Goal: Ask a question

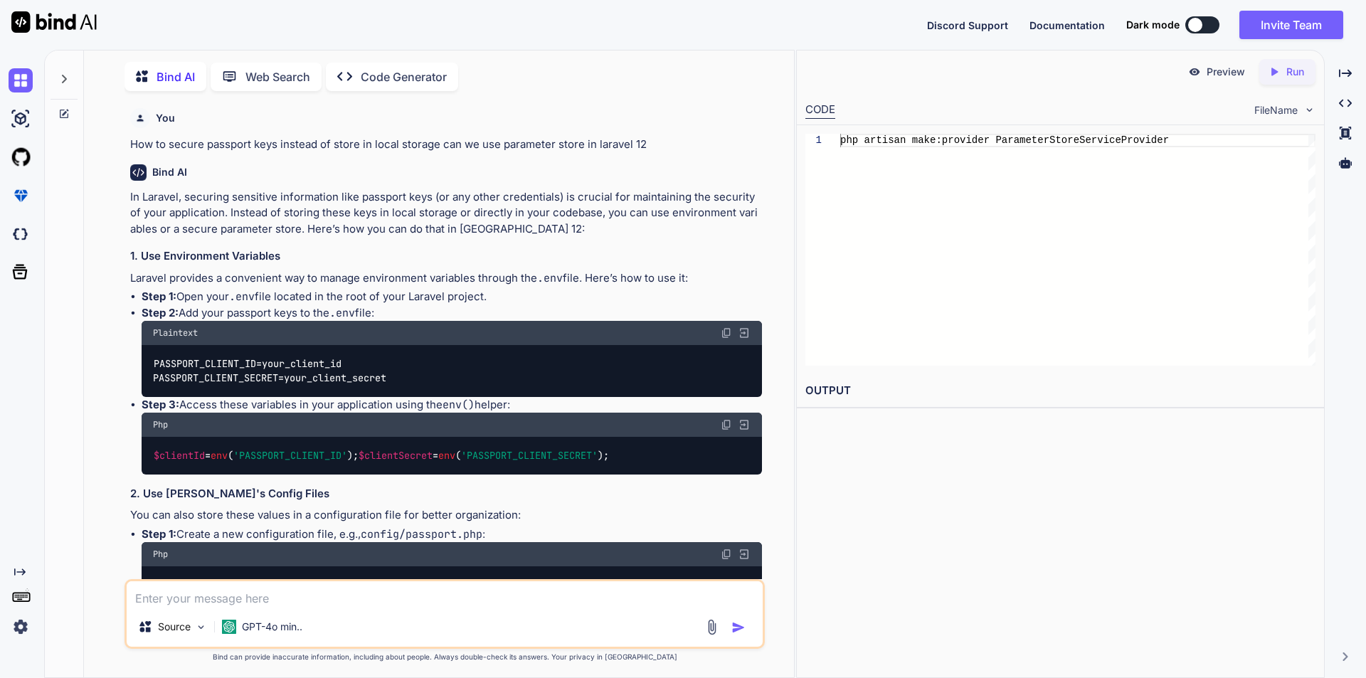
scroll to position [4604, 0]
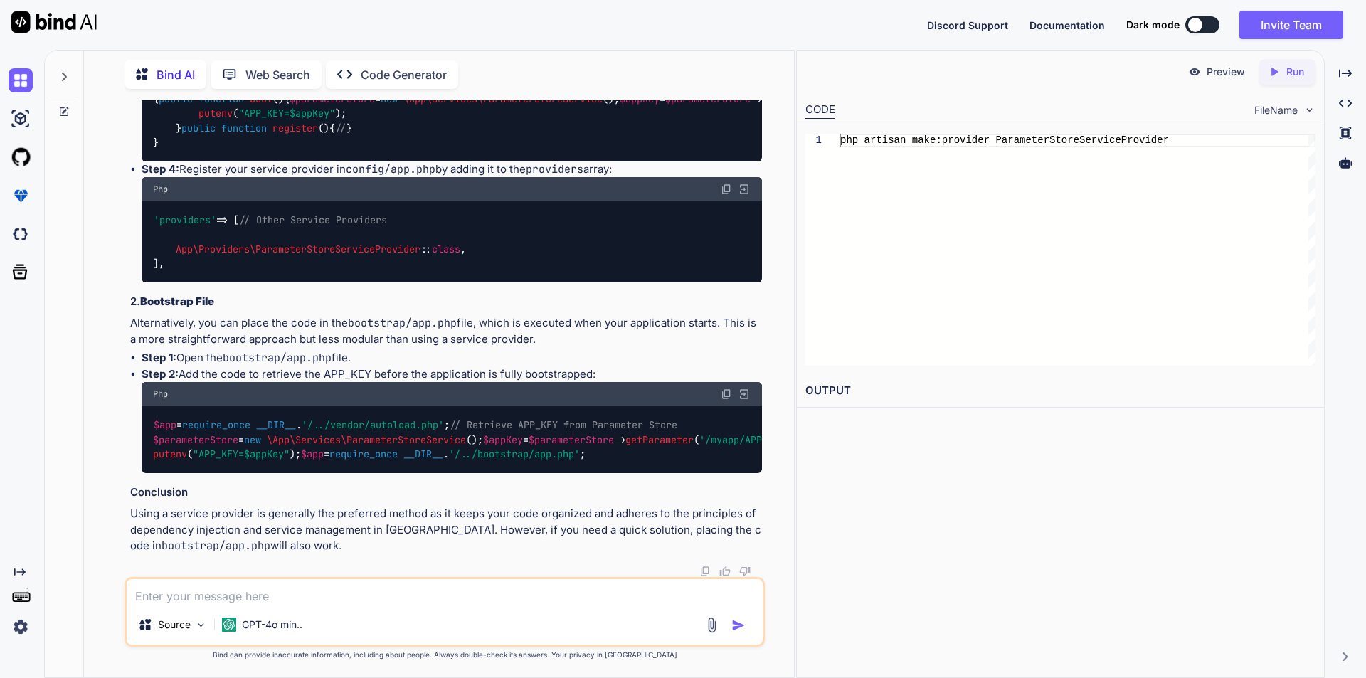
click at [220, 596] on textarea at bounding box center [445, 592] width 636 height 26
type textarea "k"
type textarea "like query in sql"
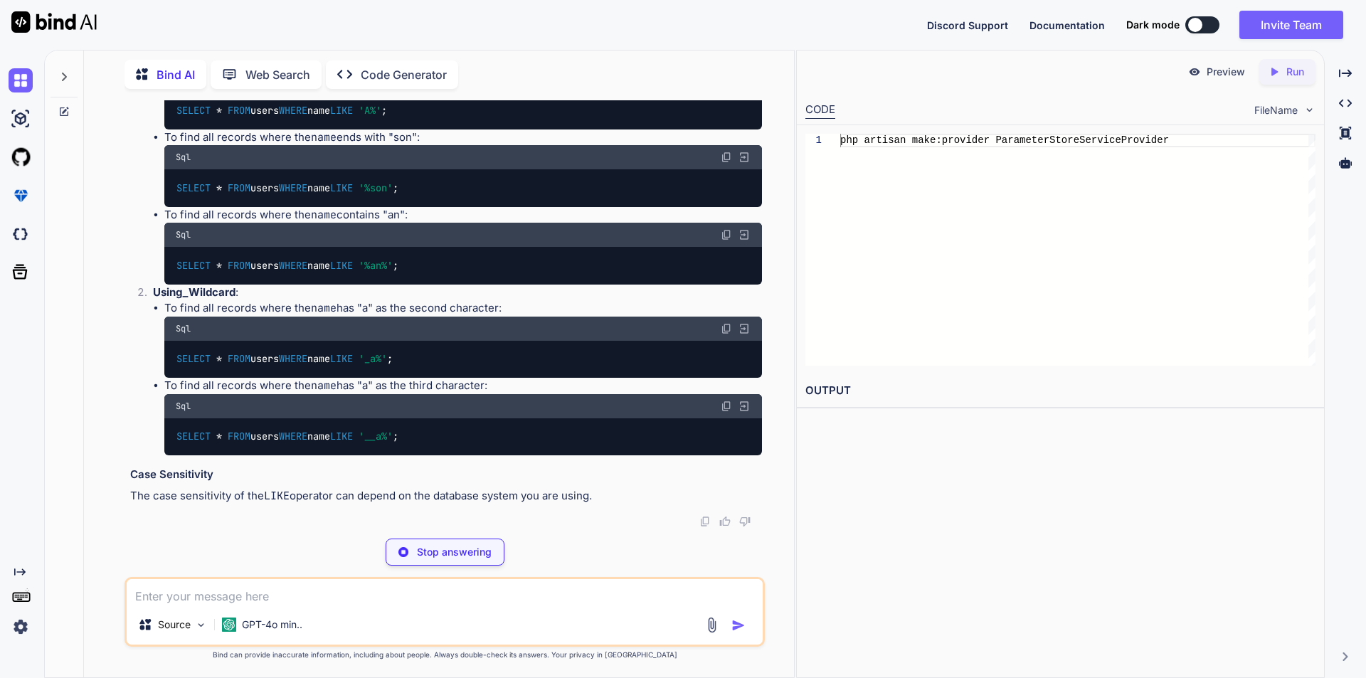
scroll to position [5532, 0]
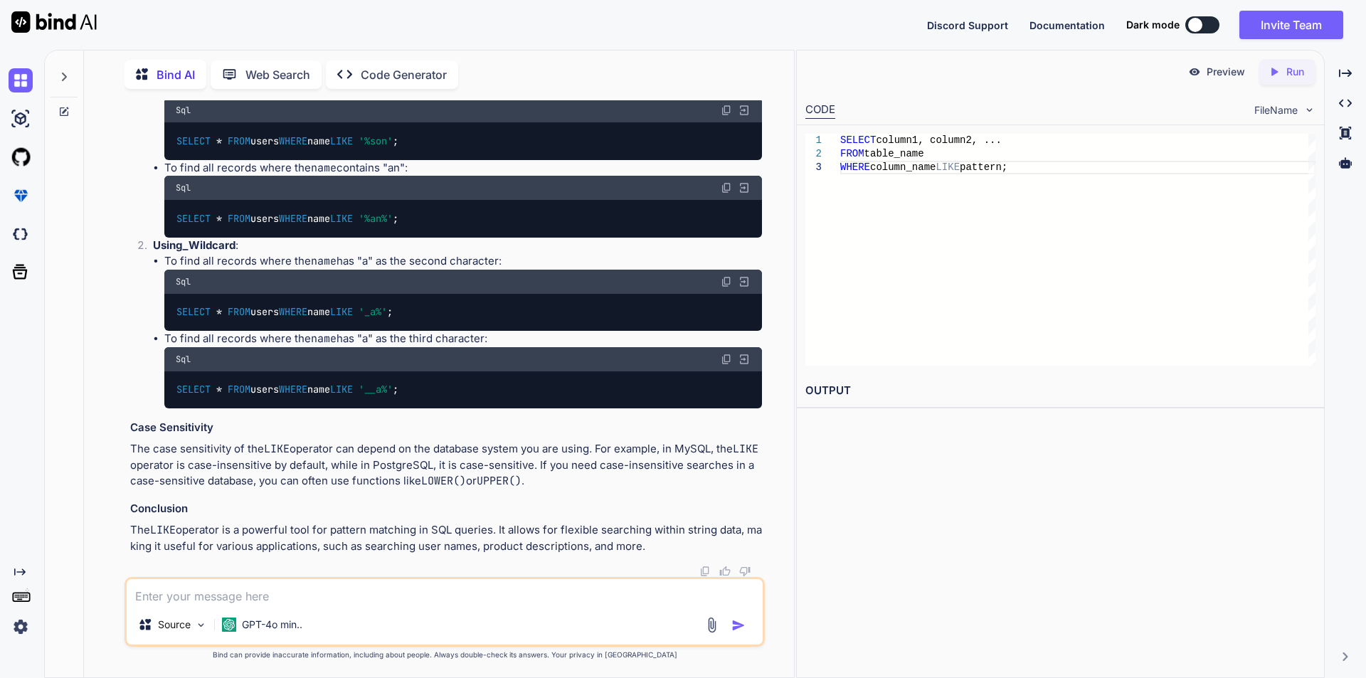
click at [356, 172] on p "To find all records where the name contains "an":" at bounding box center [463, 168] width 598 height 16
drag, startPoint x: 167, startPoint y: 173, endPoint x: 418, endPoint y: 180, distance: 251.3
click at [418, 176] on p "To find all records where the name contains "an":" at bounding box center [463, 168] width 598 height 16
click at [288, 589] on textarea at bounding box center [445, 592] width 636 height 26
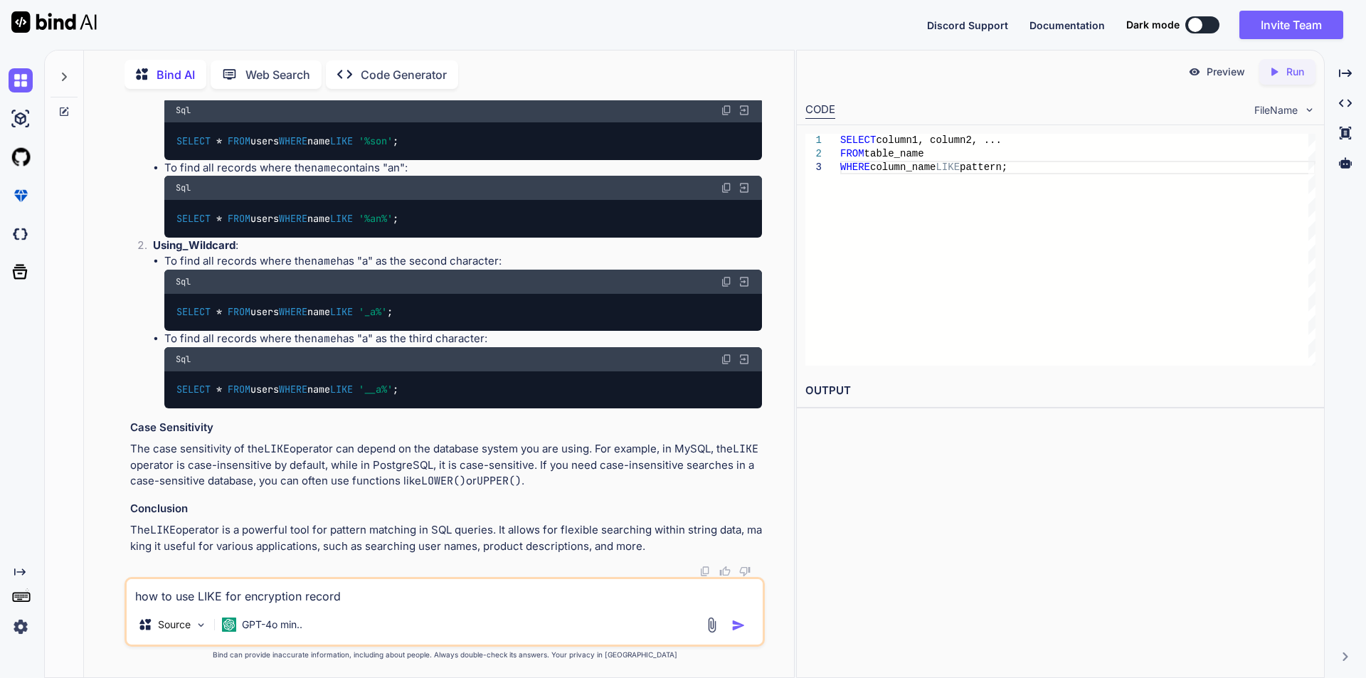
type textarea "how to use LIKE for encryption records"
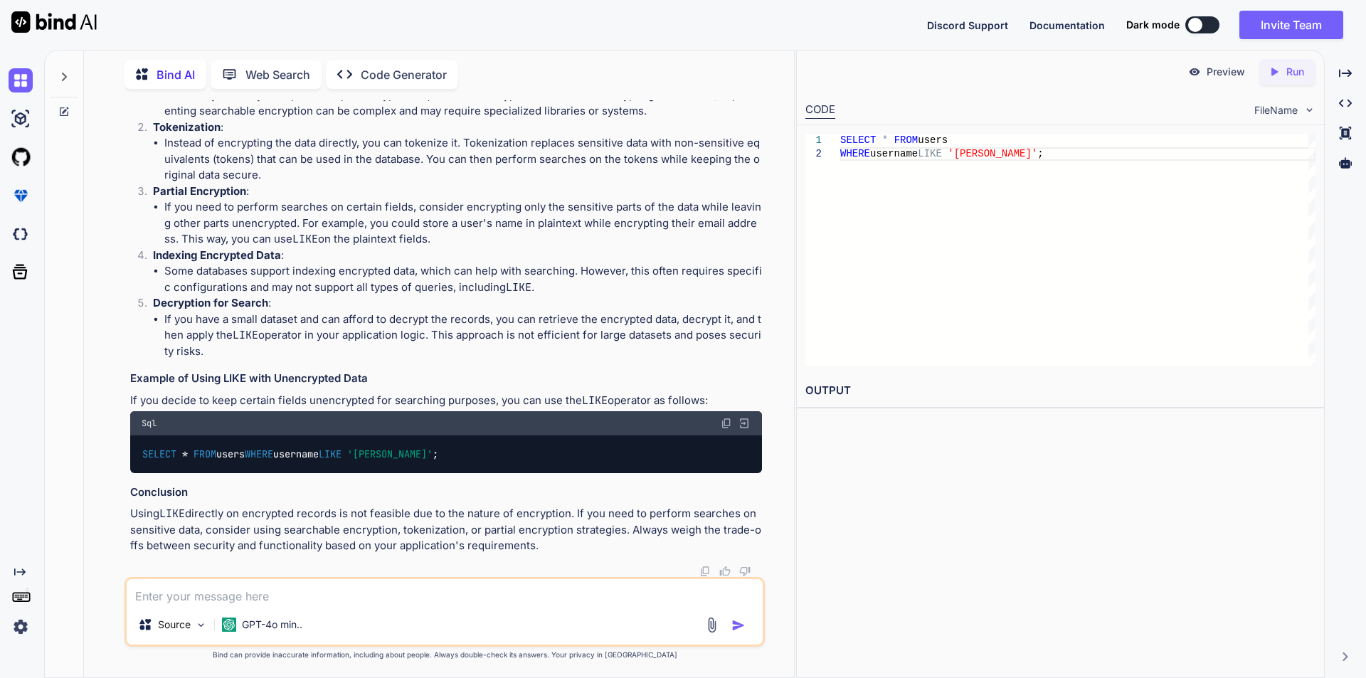
scroll to position [6215, 0]
click at [222, 592] on textarea at bounding box center [445, 592] width 636 height 26
type textarea "instead of LIKE what we use for searching encrypted records"
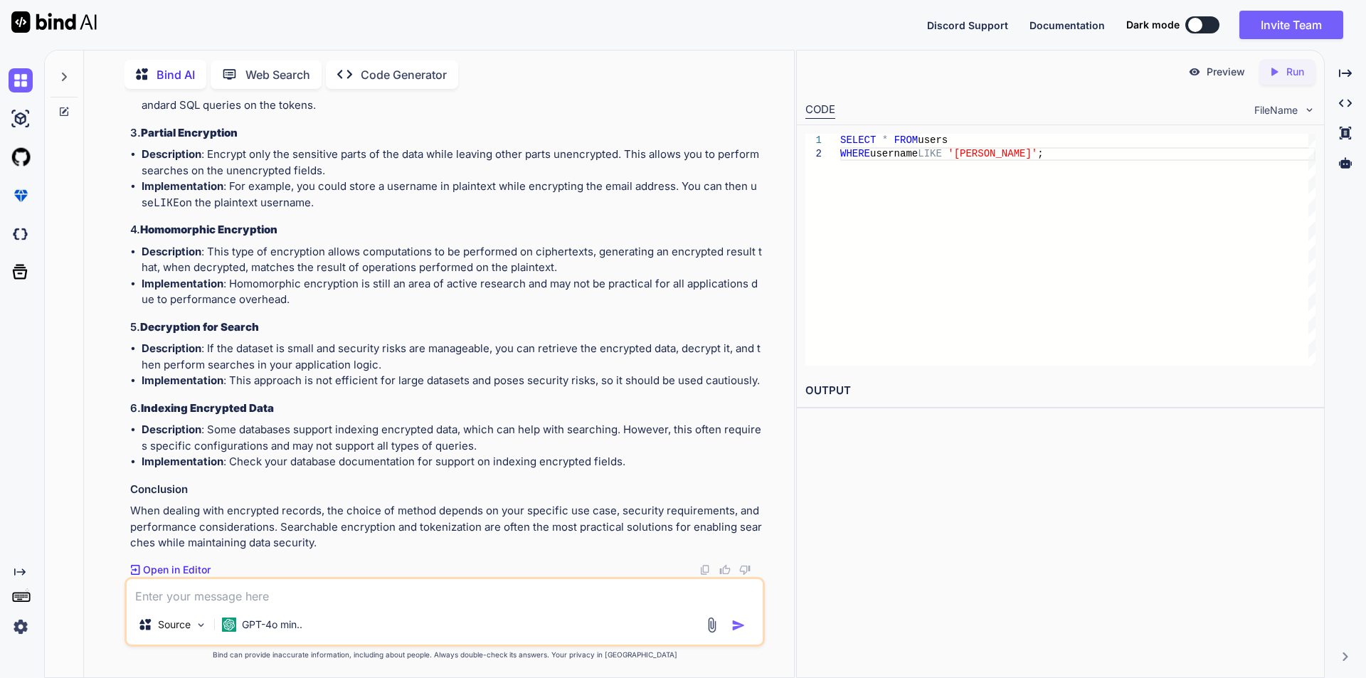
scroll to position [7078, 0]
click at [321, 601] on textarea at bounding box center [445, 592] width 636 height 26
type textarea "p"
type textarea "could you please make a query for searching encryption records"
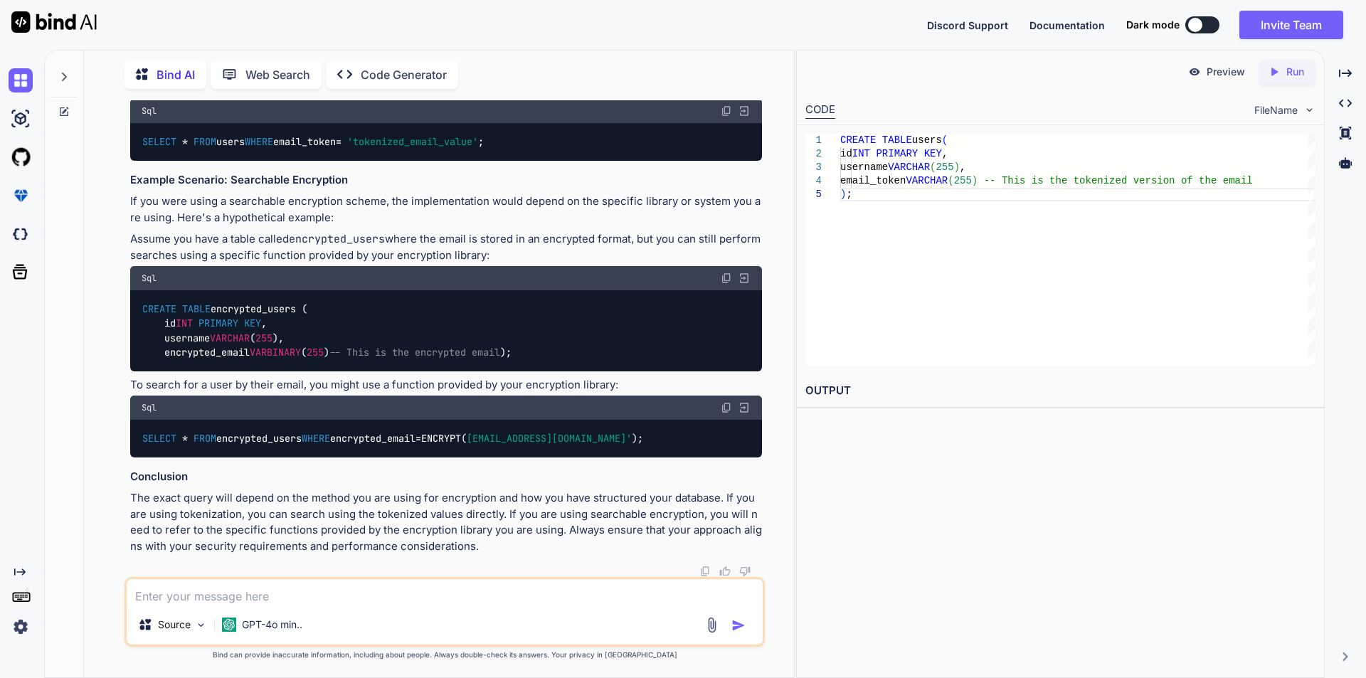
scroll to position [7947, 0]
